Goal: Download file/media

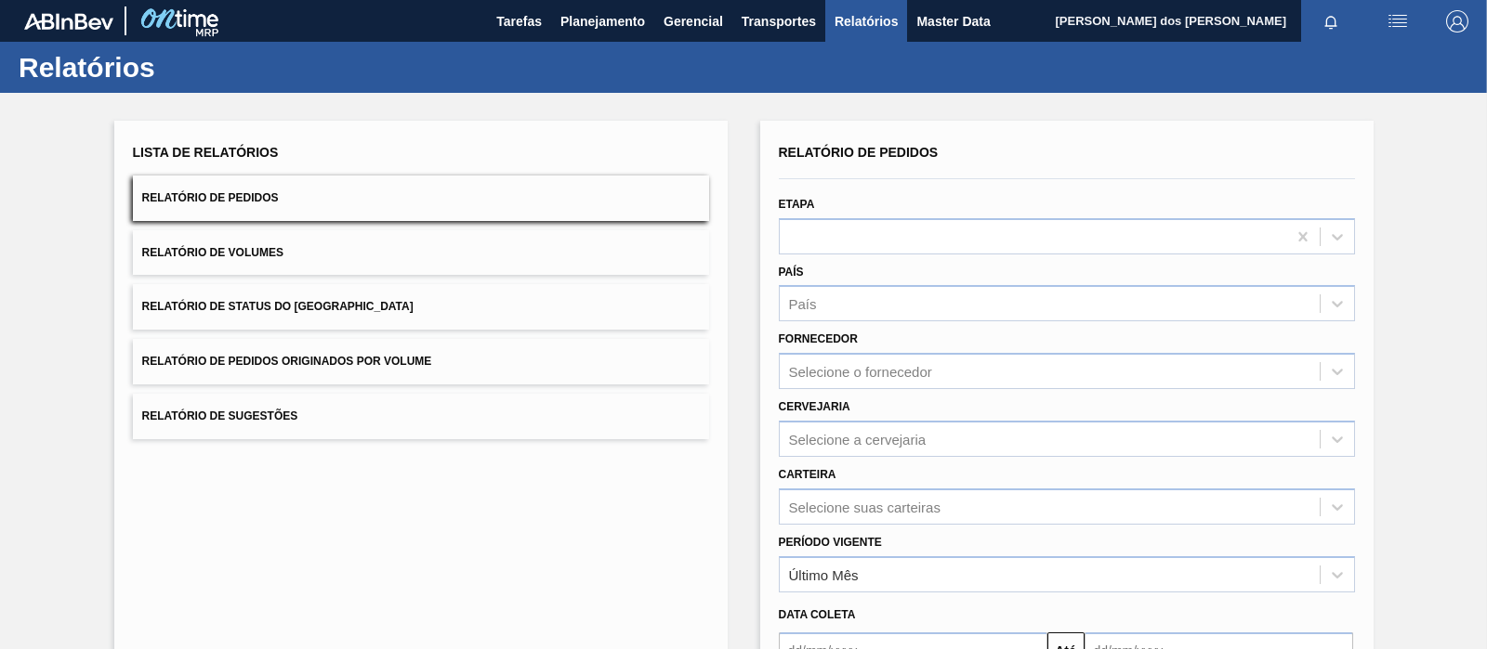
scroll to position [208, 0]
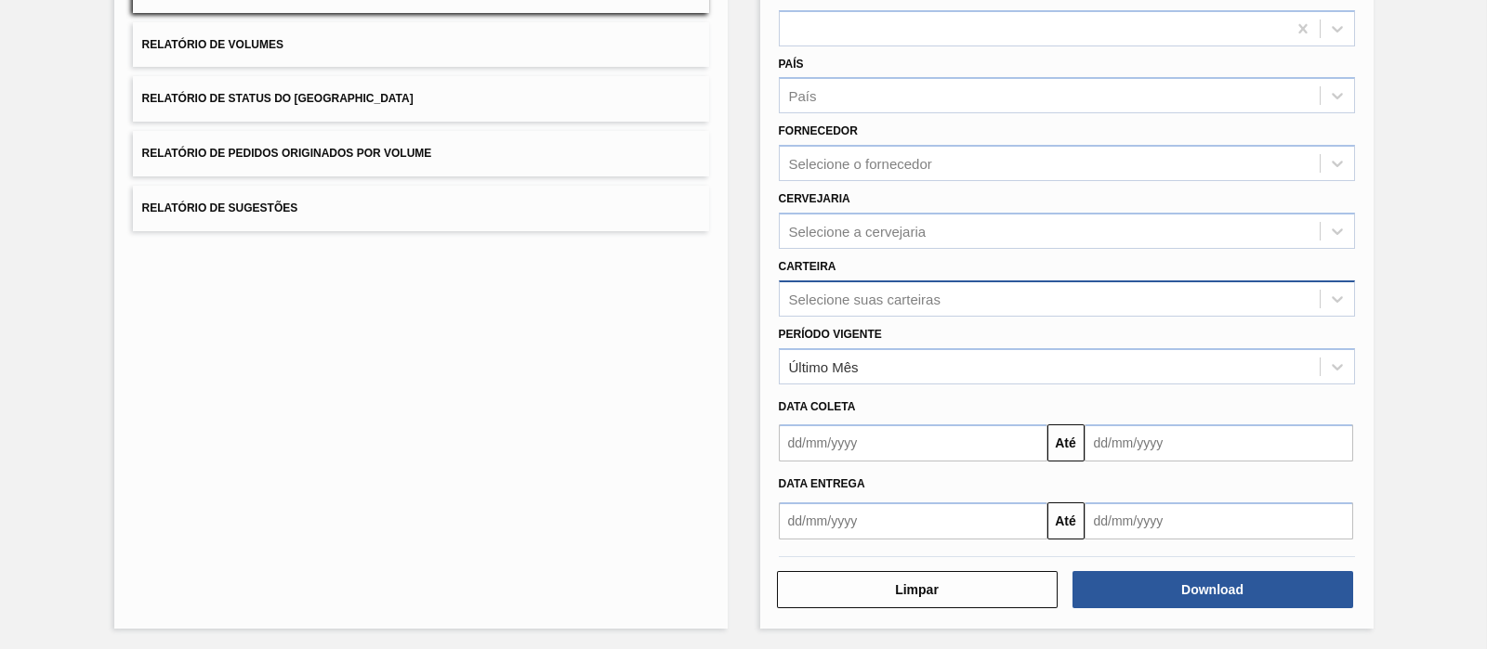
click at [873, 304] on div "Selecione suas carteiras" at bounding box center [864, 299] width 151 height 16
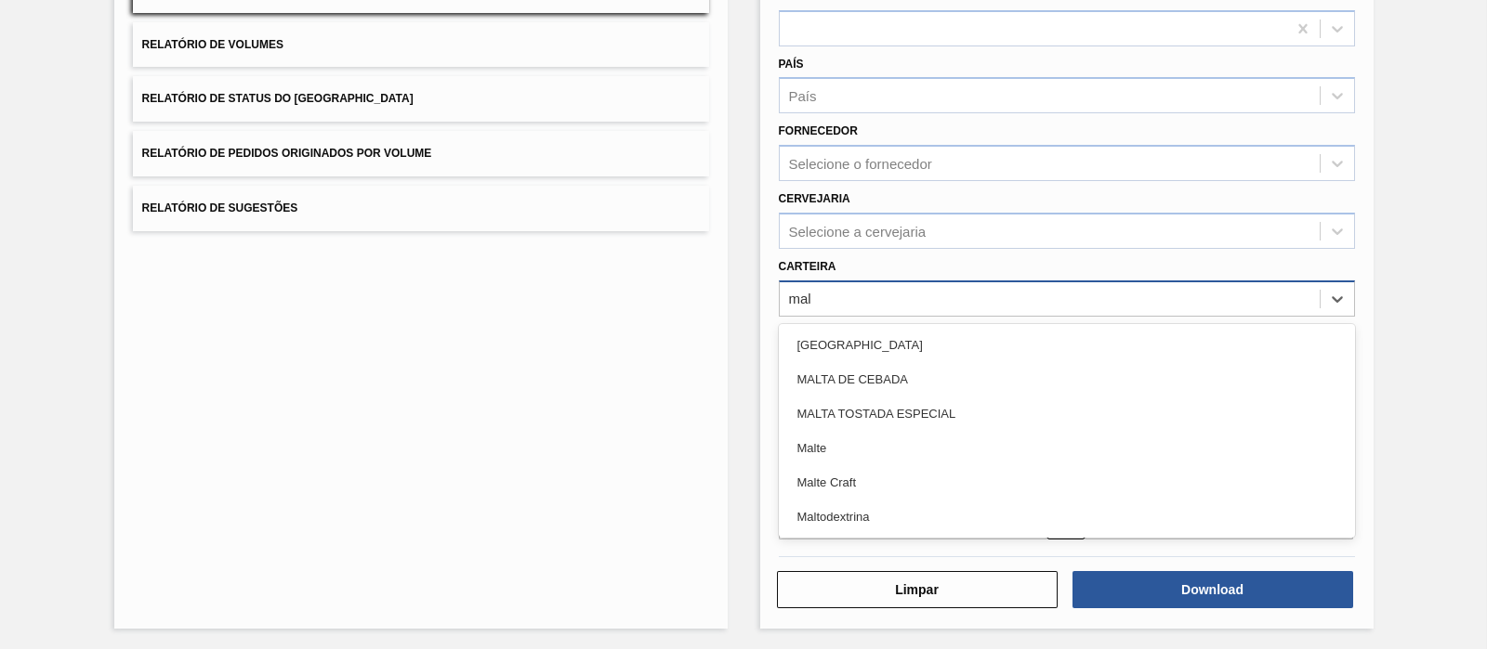
type input "malt"
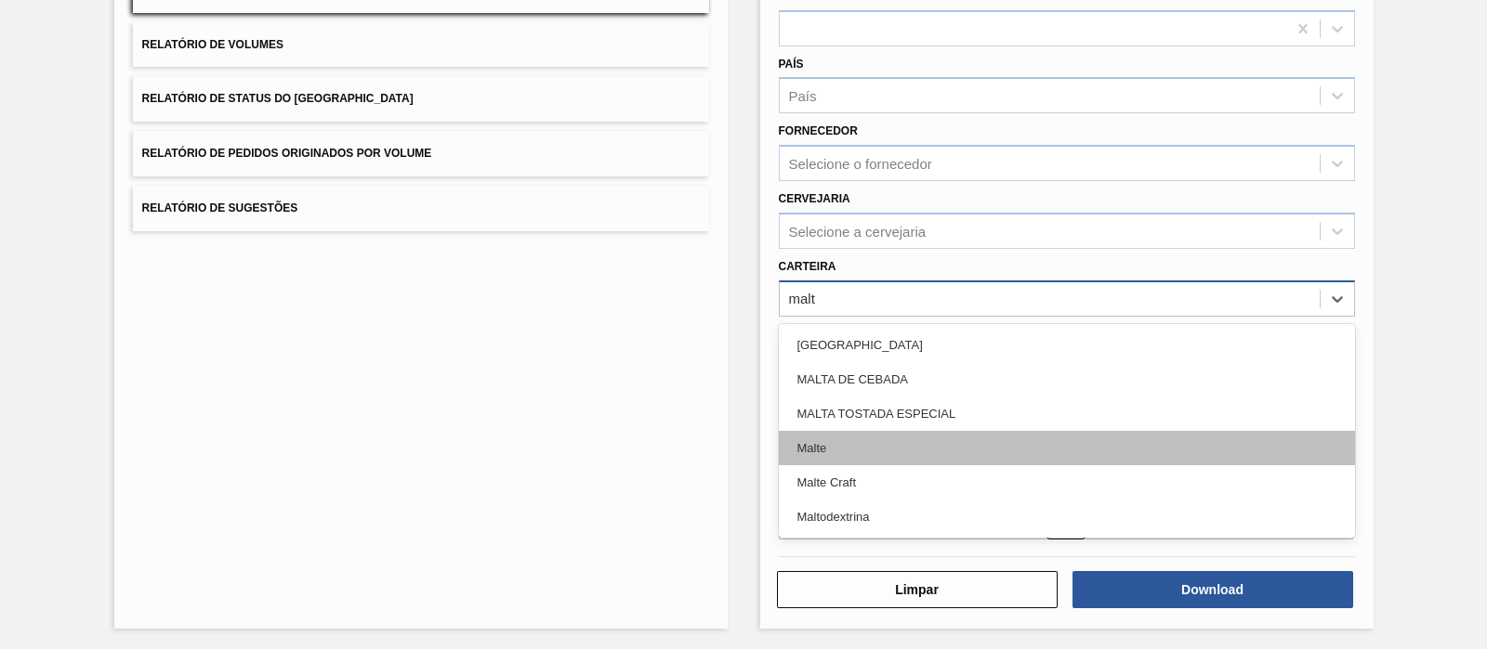
click at [852, 442] on div "Malte" at bounding box center [1067, 448] width 576 height 34
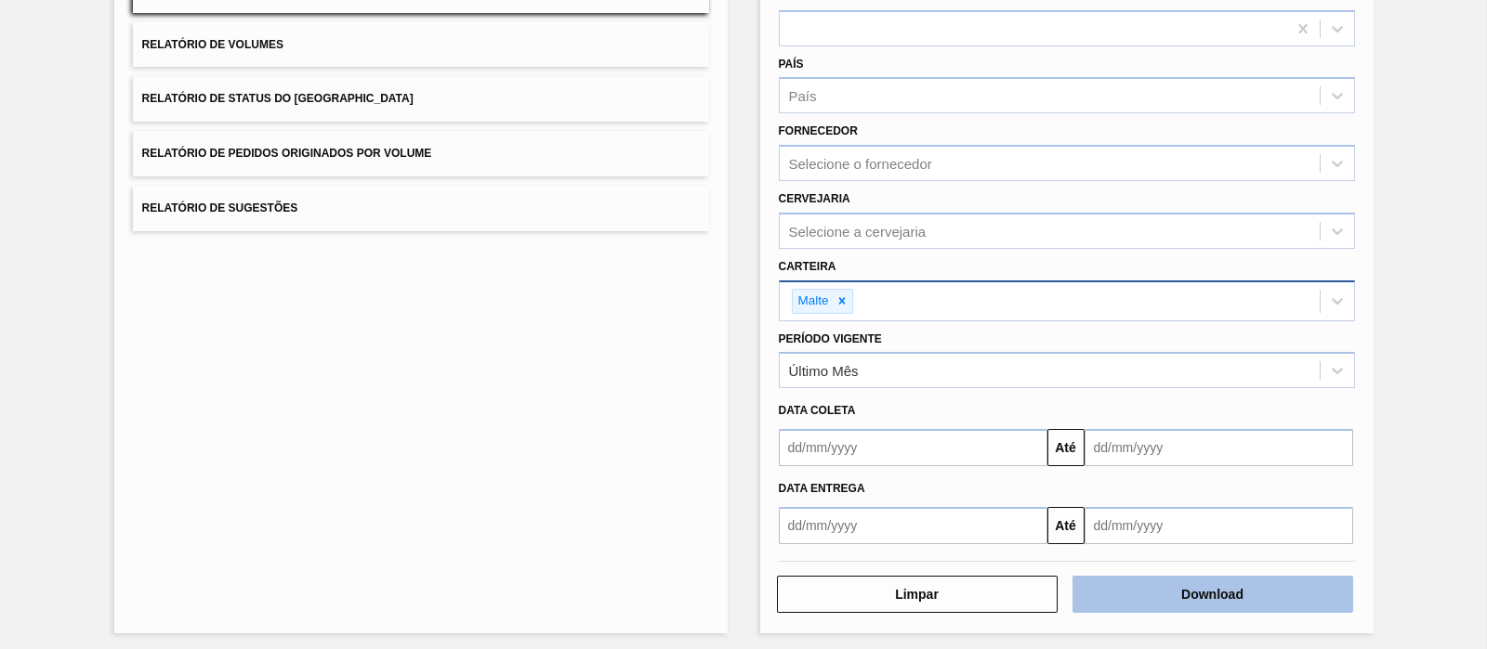
click at [1174, 593] on button "Download" at bounding box center [1212, 594] width 281 height 37
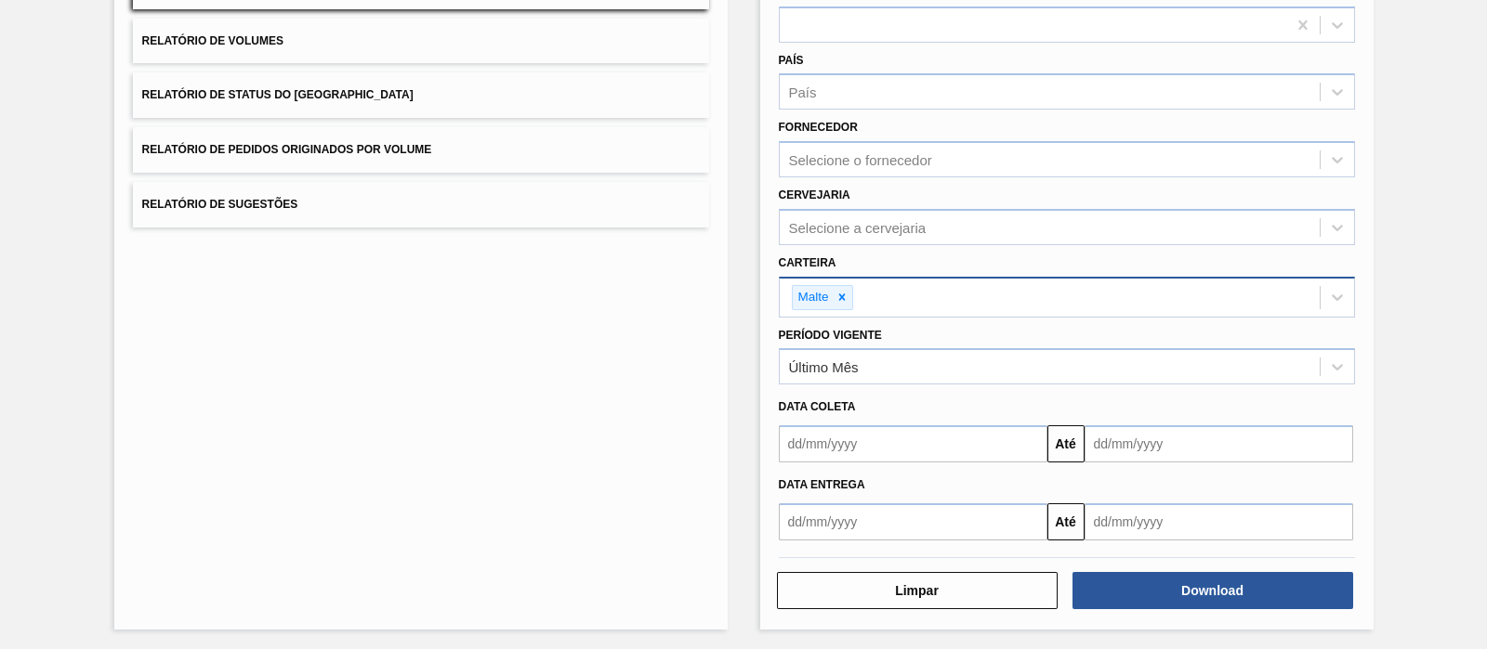
scroll to position [0, 0]
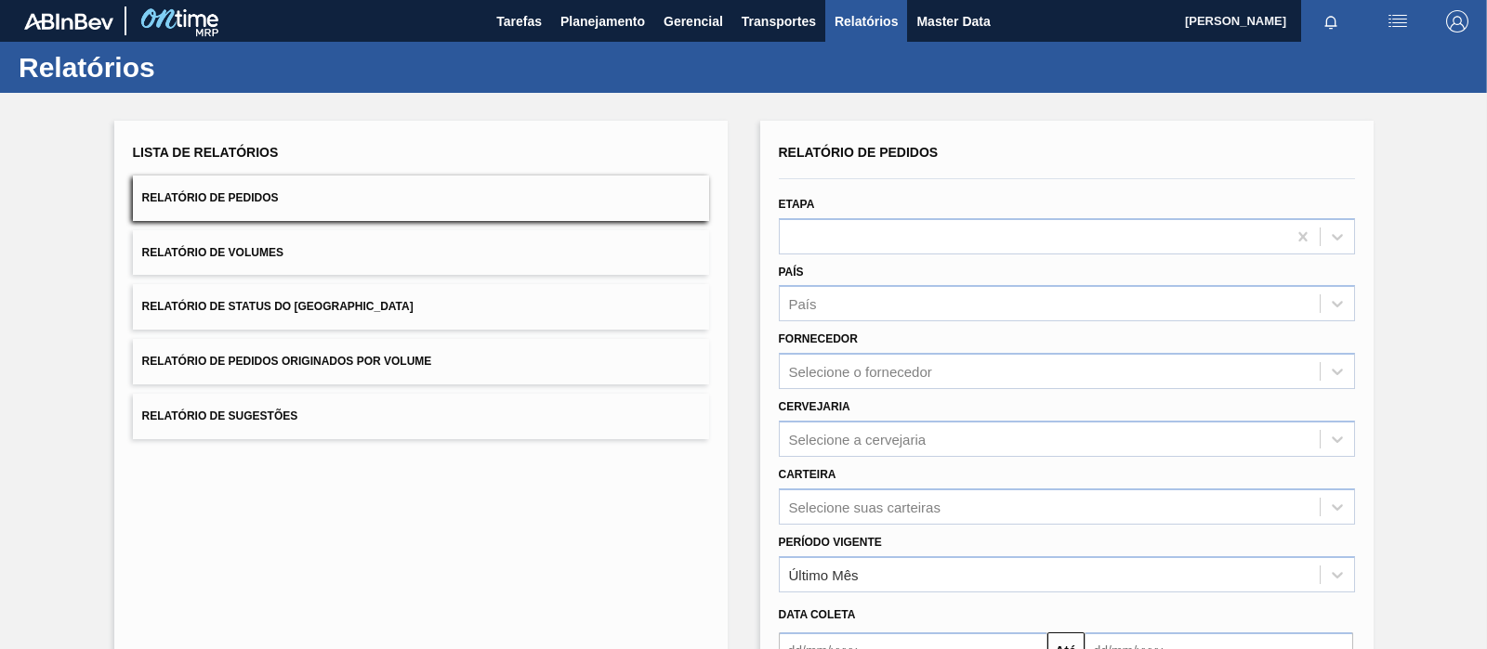
scroll to position [115, 0]
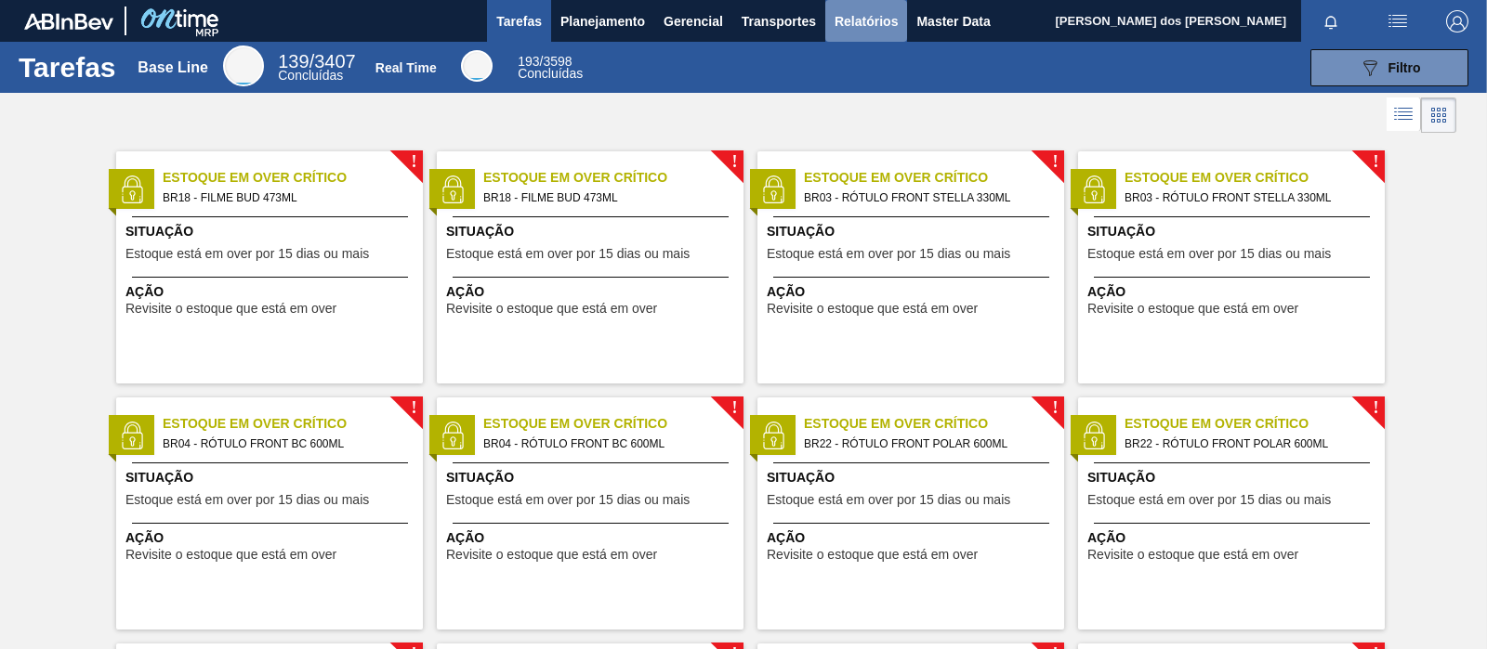
click at [874, 22] on span "Relatórios" at bounding box center [865, 21] width 63 height 22
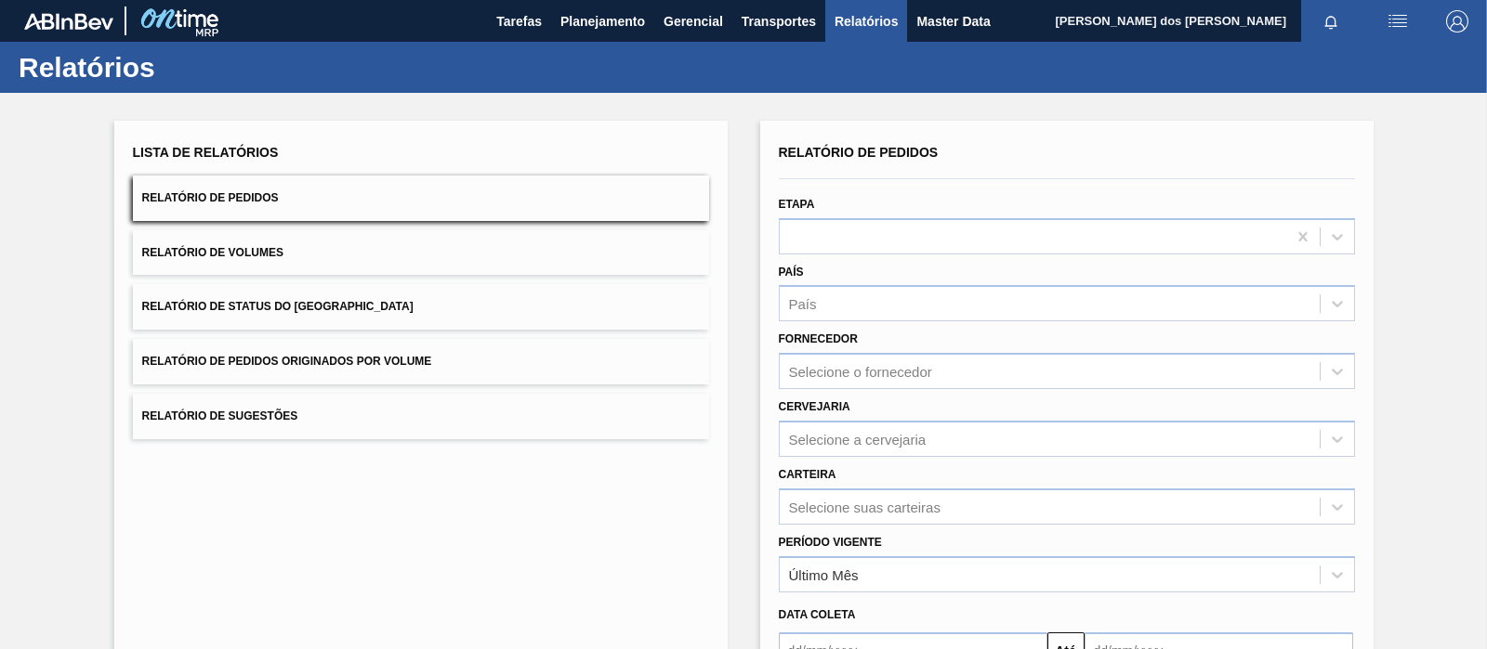
scroll to position [208, 0]
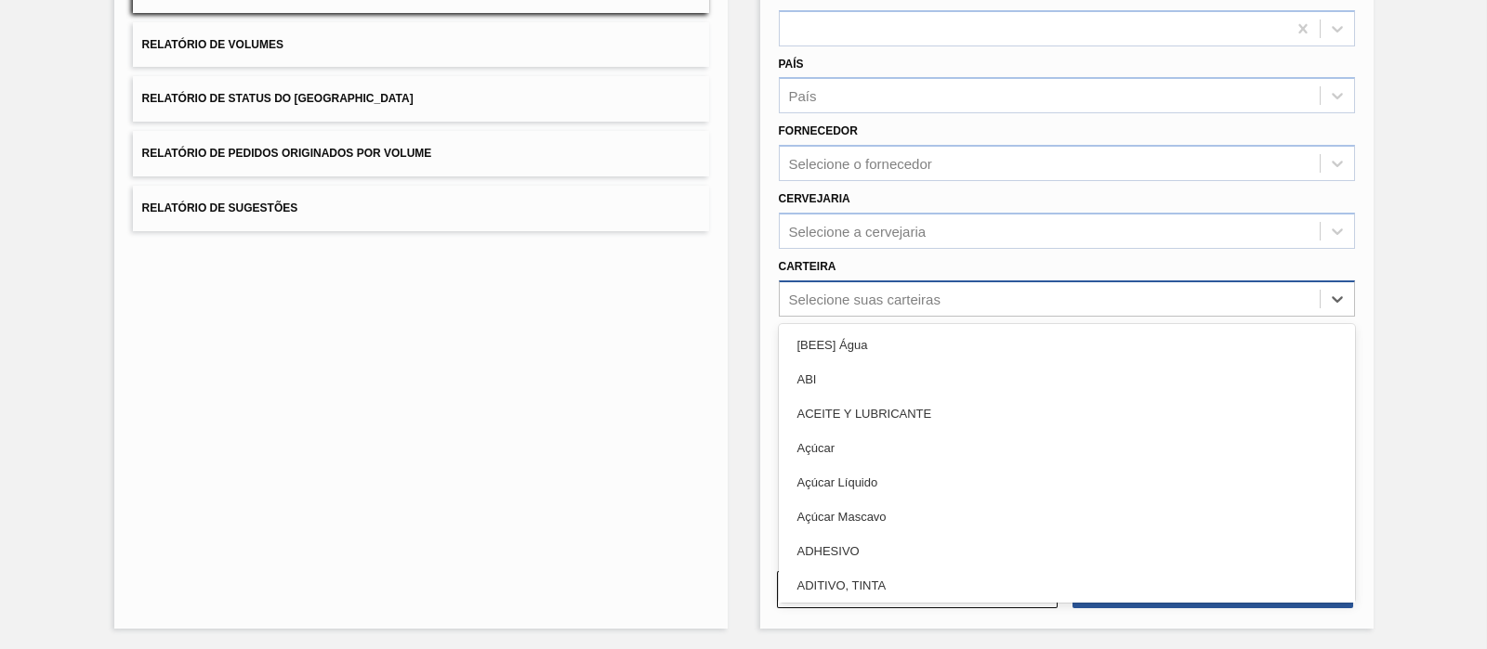
click at [846, 301] on div "Selecione suas carteiras" at bounding box center [864, 299] width 151 height 16
type input "mal"
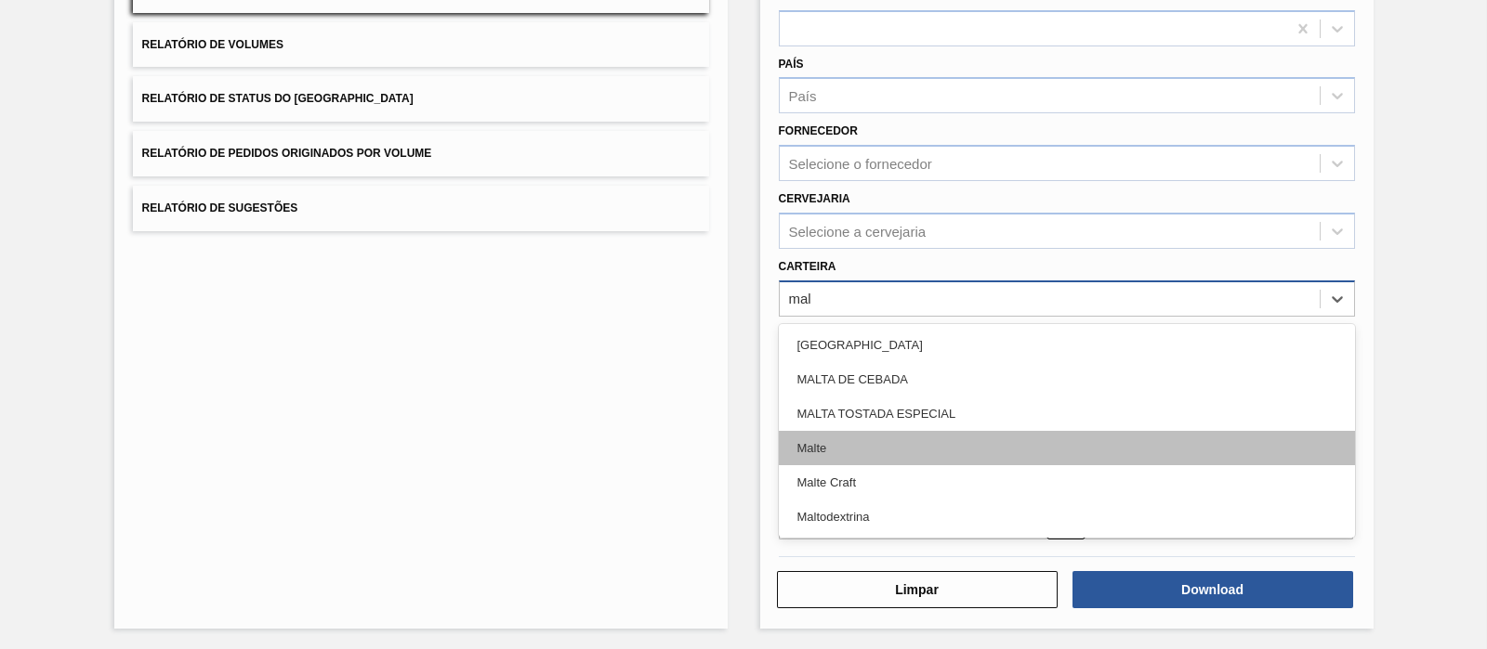
click at [786, 458] on div "Malte" at bounding box center [1067, 448] width 576 height 34
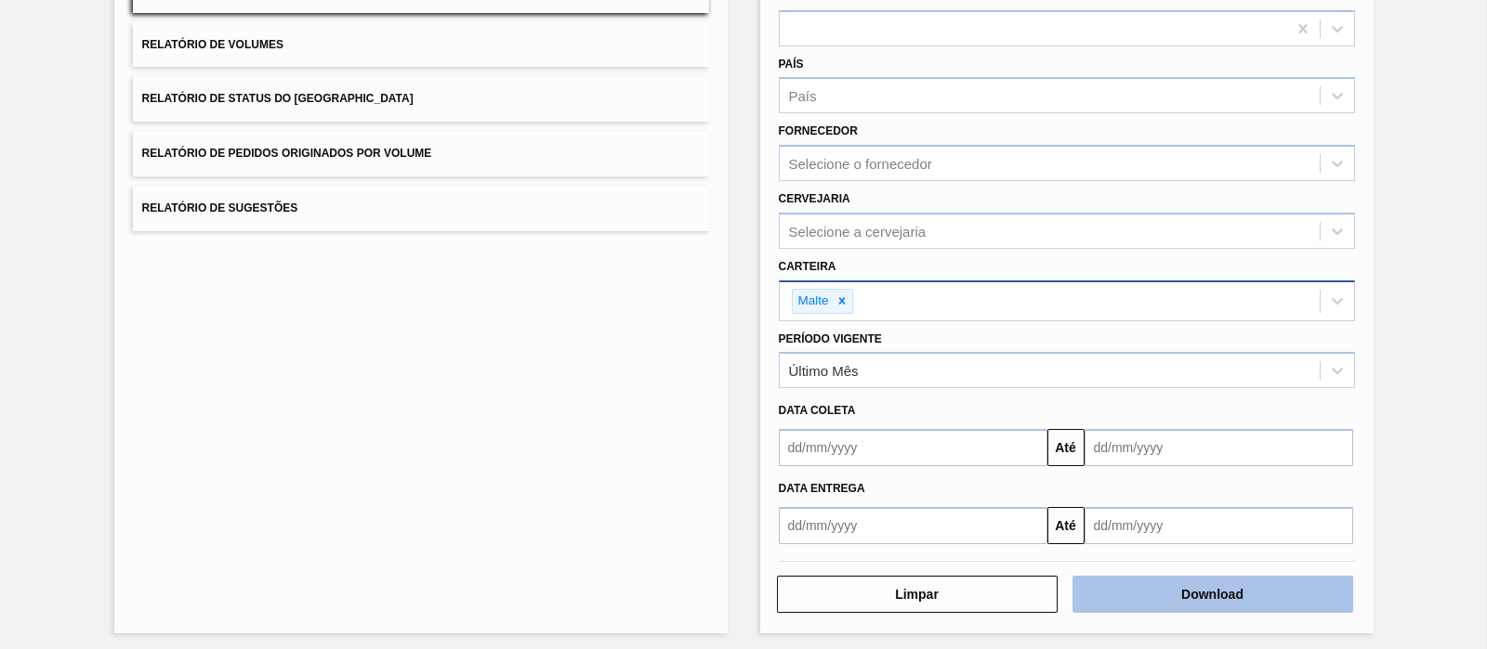
click at [1203, 595] on button "Download" at bounding box center [1212, 594] width 281 height 37
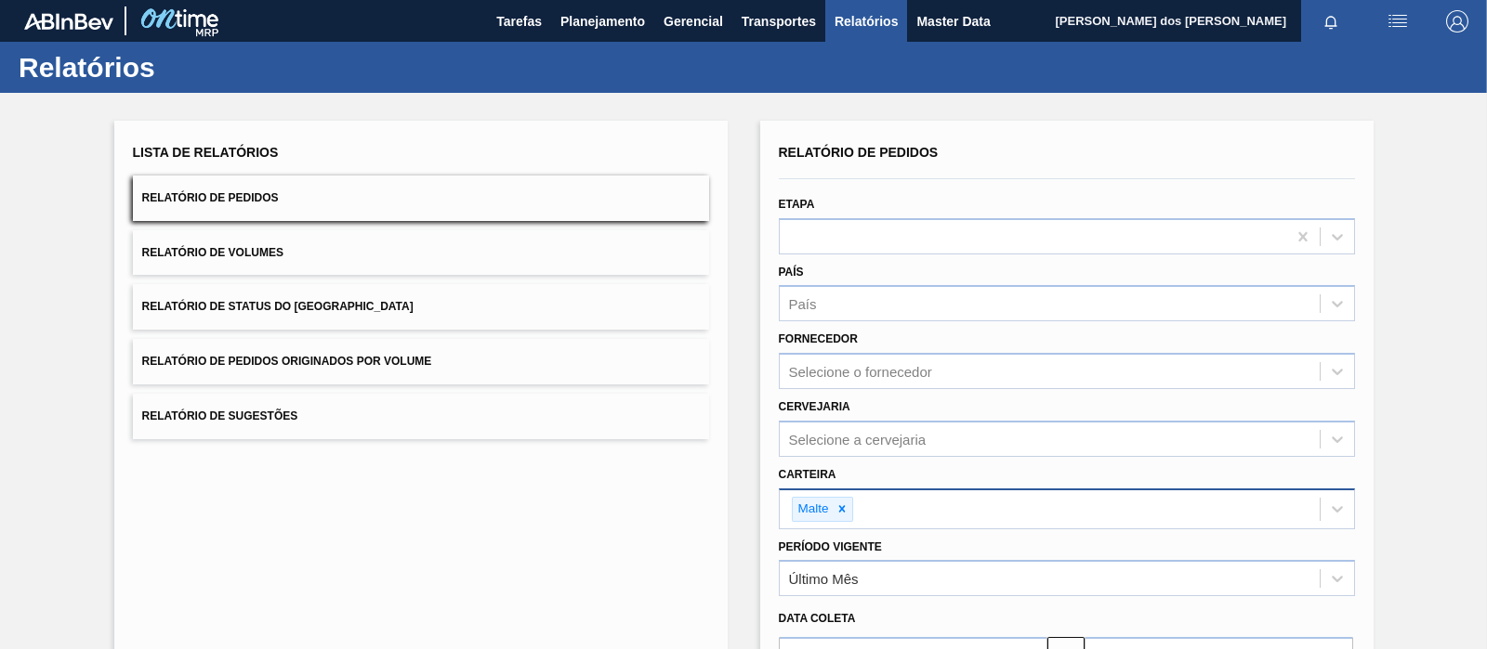
scroll to position [212, 0]
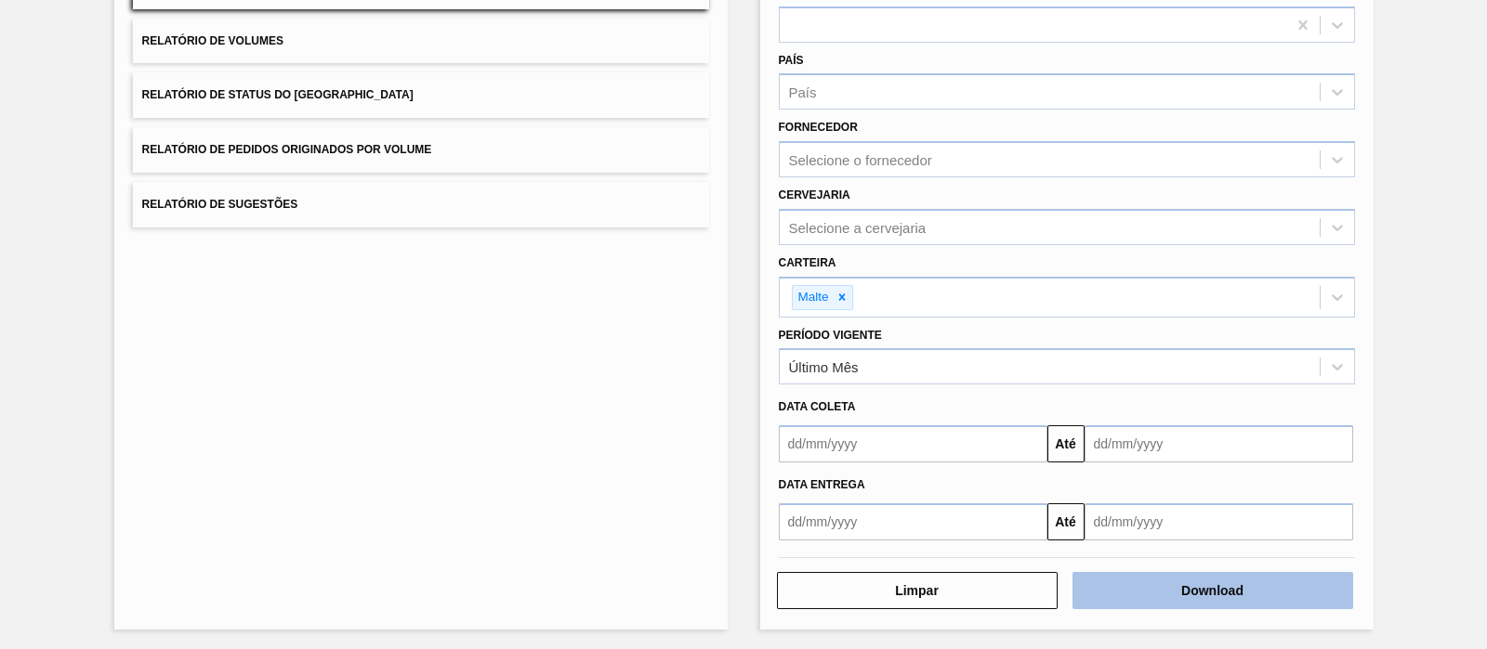
click at [1221, 587] on button "Download" at bounding box center [1212, 590] width 281 height 37
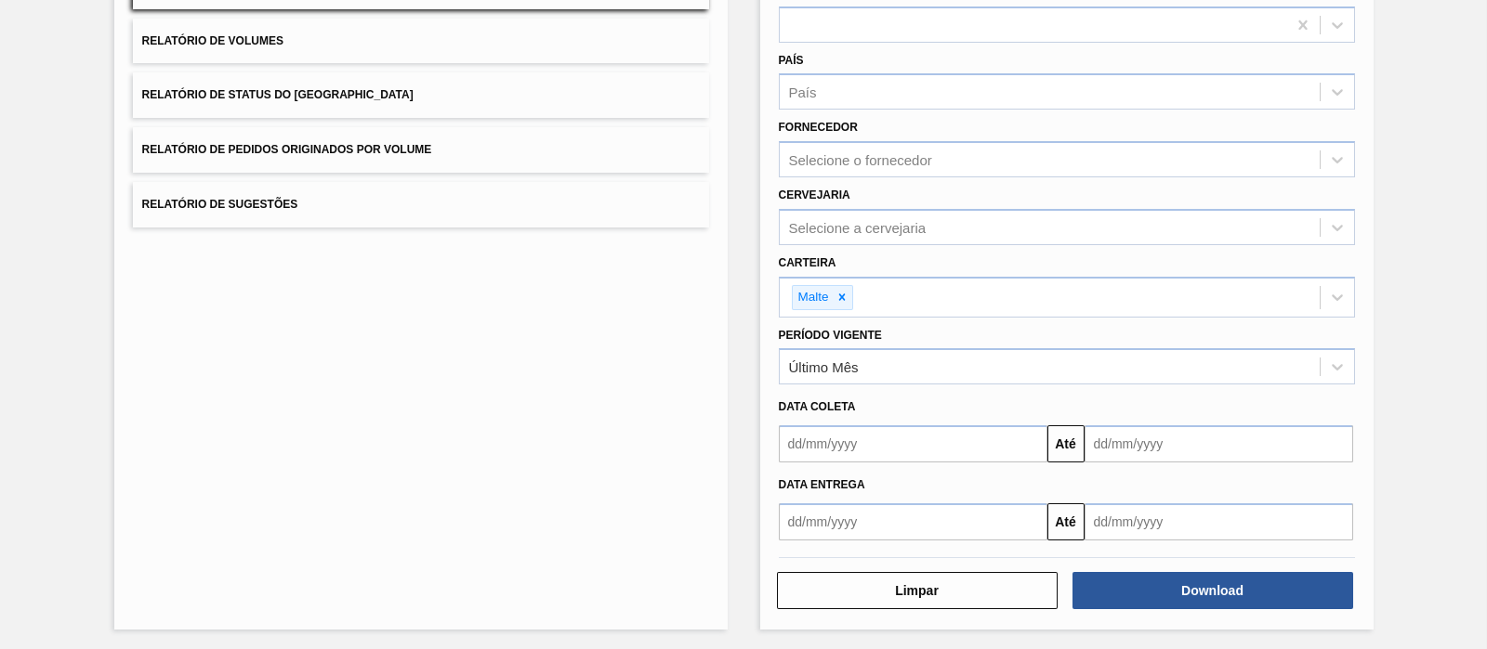
click at [771, 426] on div at bounding box center [909, 444] width 276 height 37
